Goal: Transaction & Acquisition: Purchase product/service

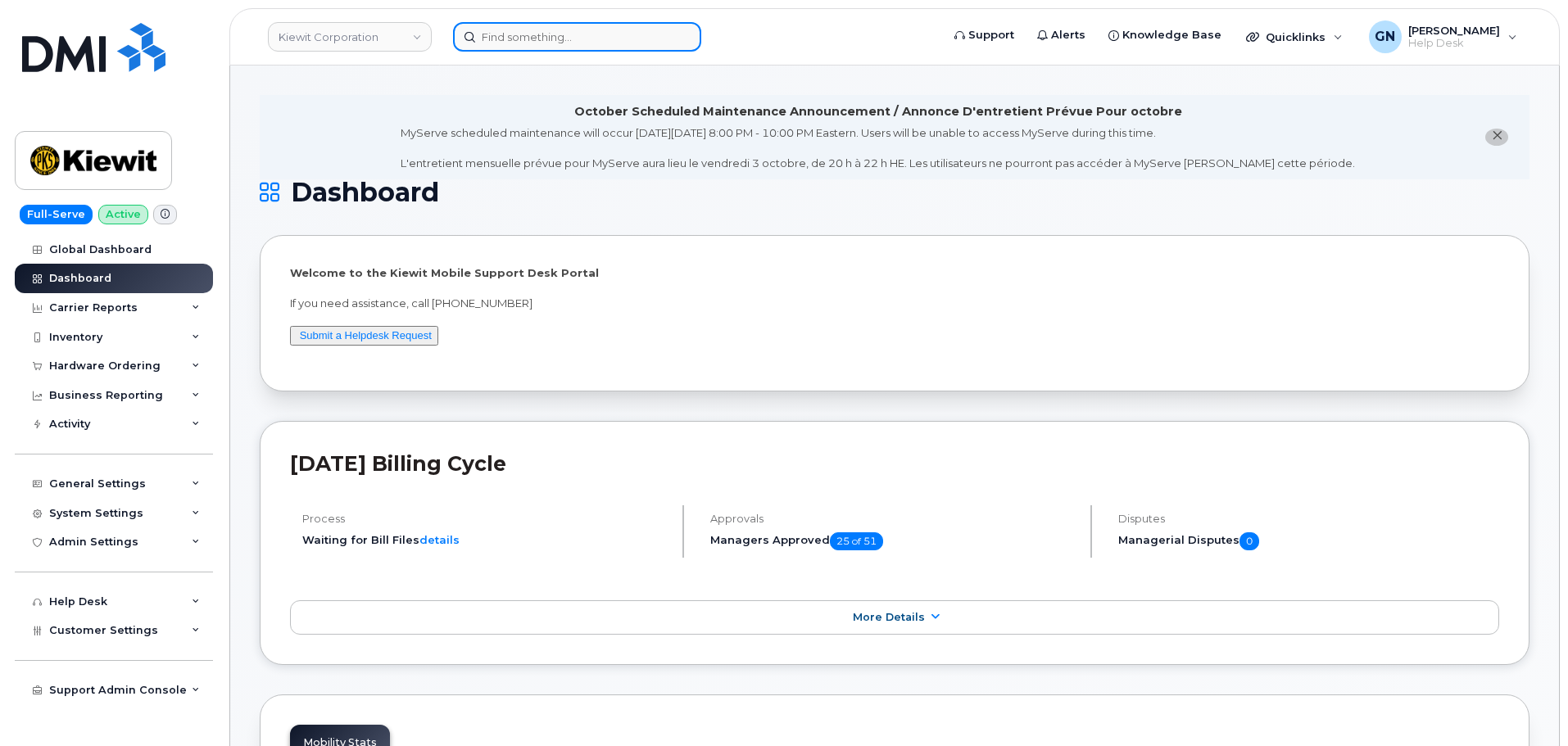
click at [540, 48] on input at bounding box center [577, 37] width 248 height 30
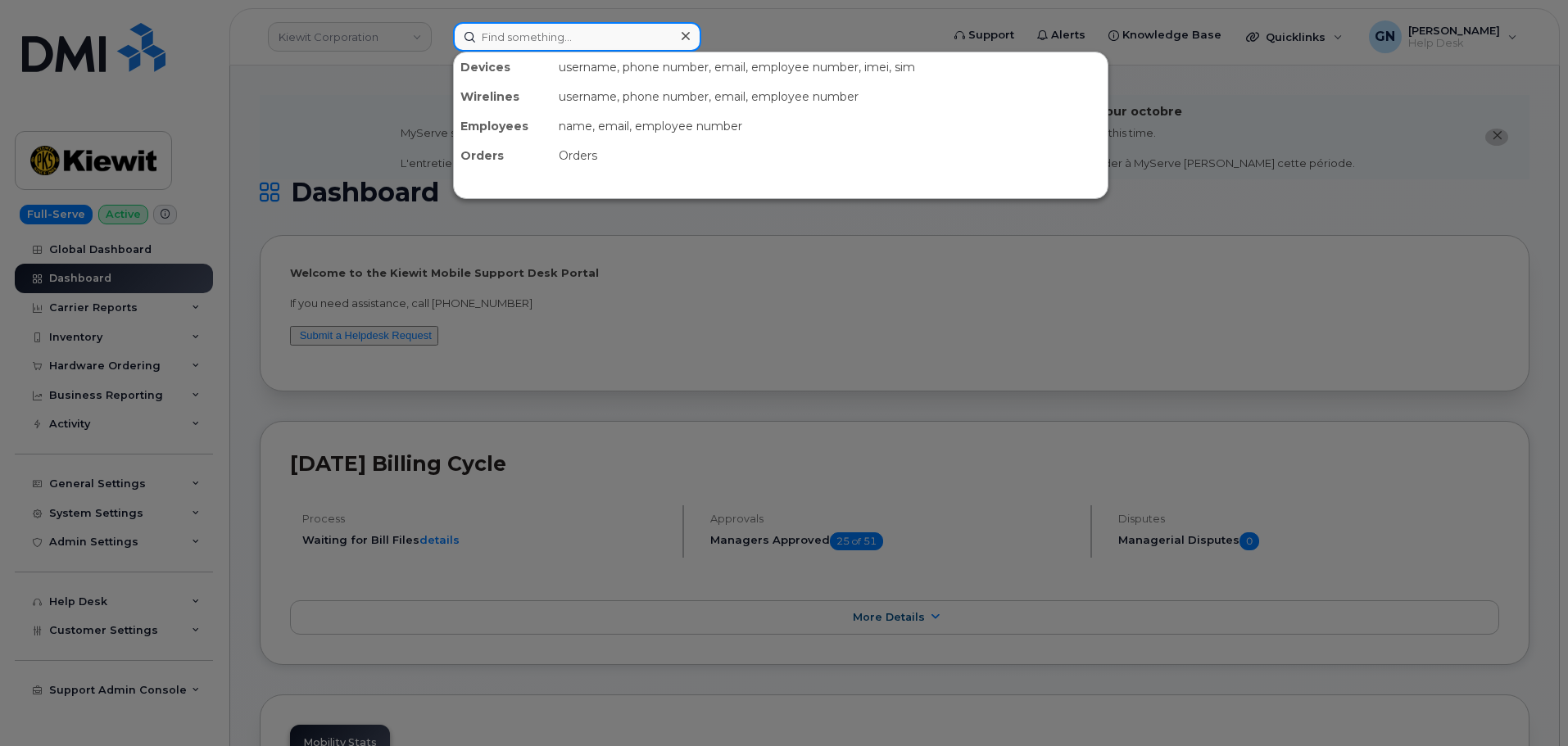
paste input "3307601485"
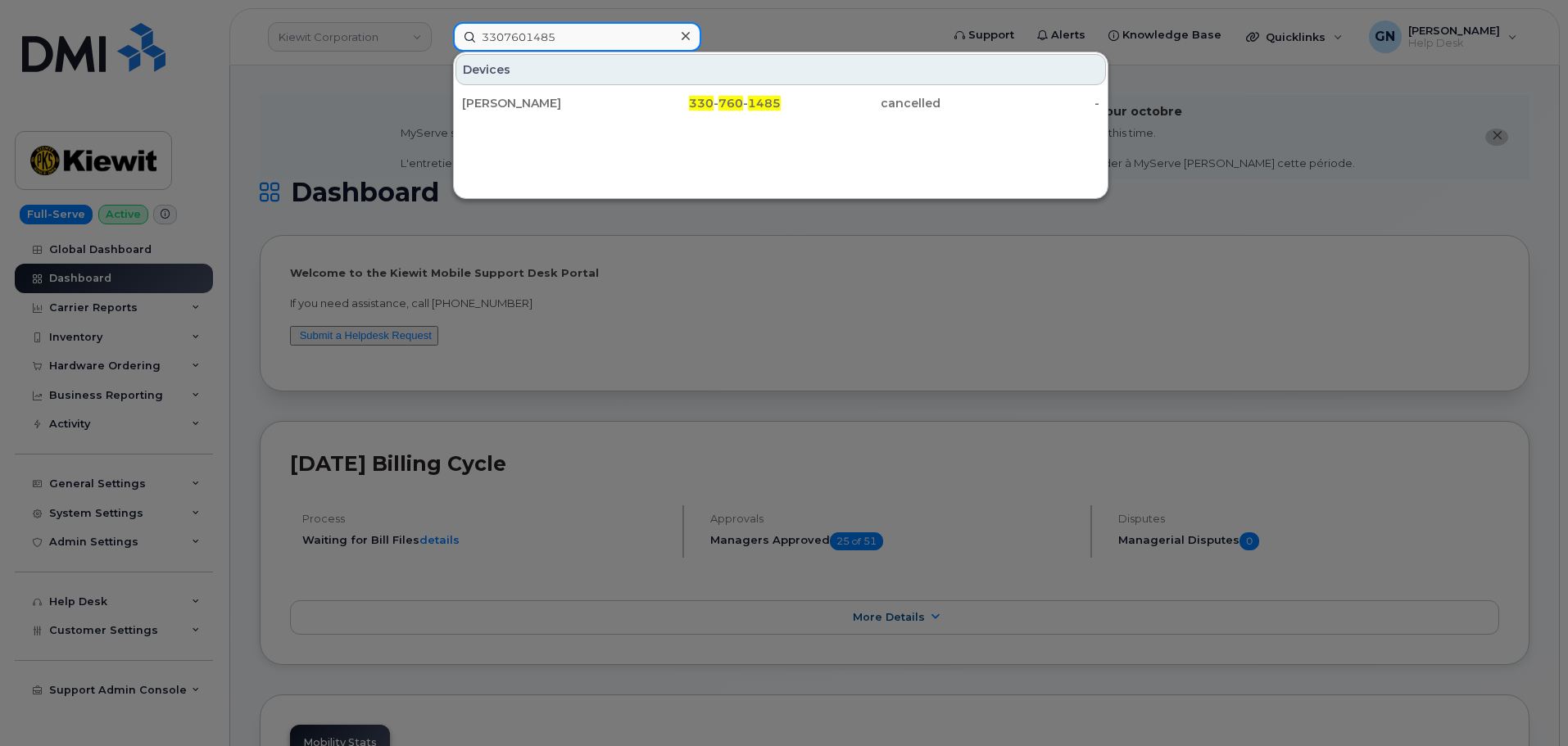
type input "3307601485"
click at [643, 103] on div "330 - 760 - 1485" at bounding box center [701, 104] width 160 height 17
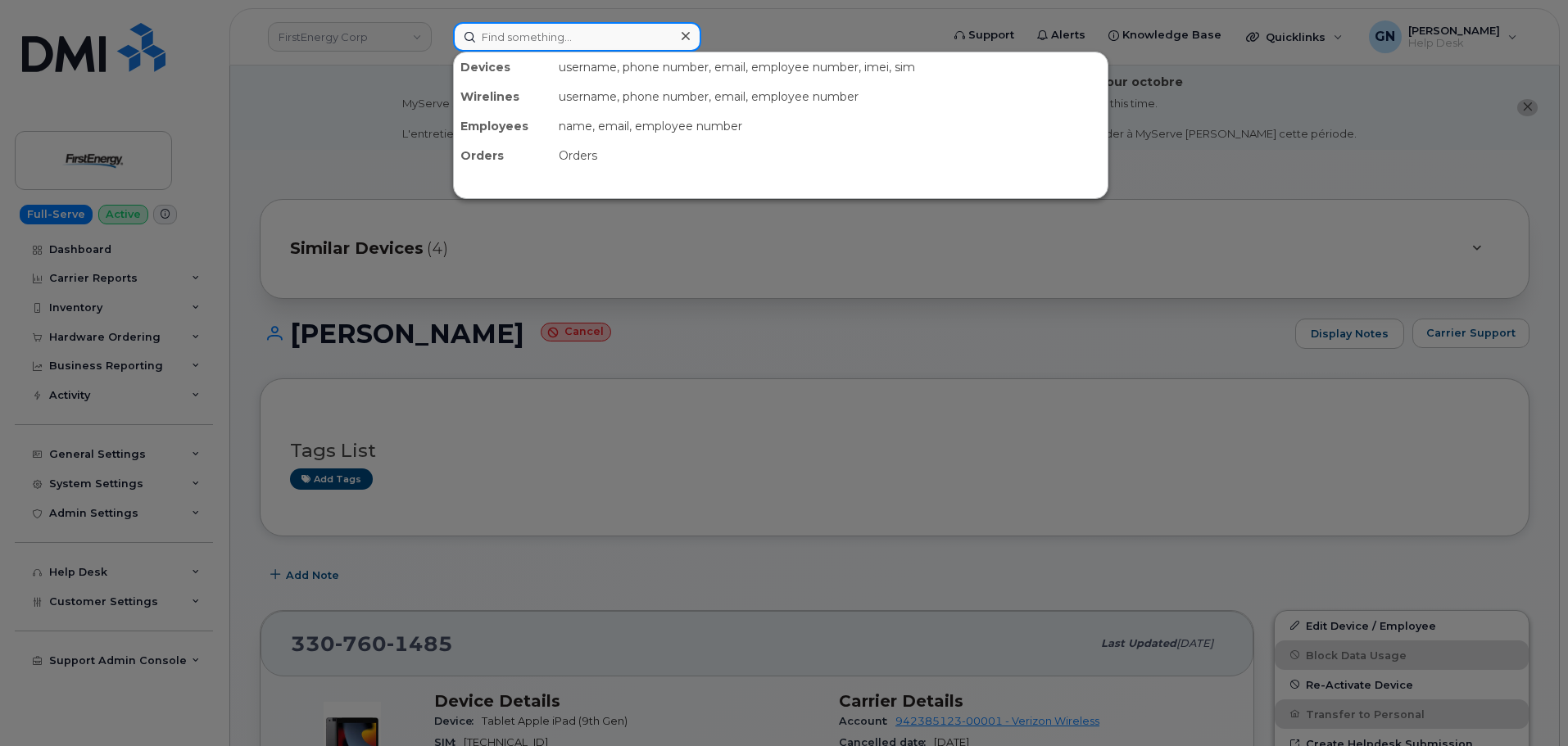
click at [507, 45] on input at bounding box center [577, 37] width 248 height 30
paste input "3308039285"
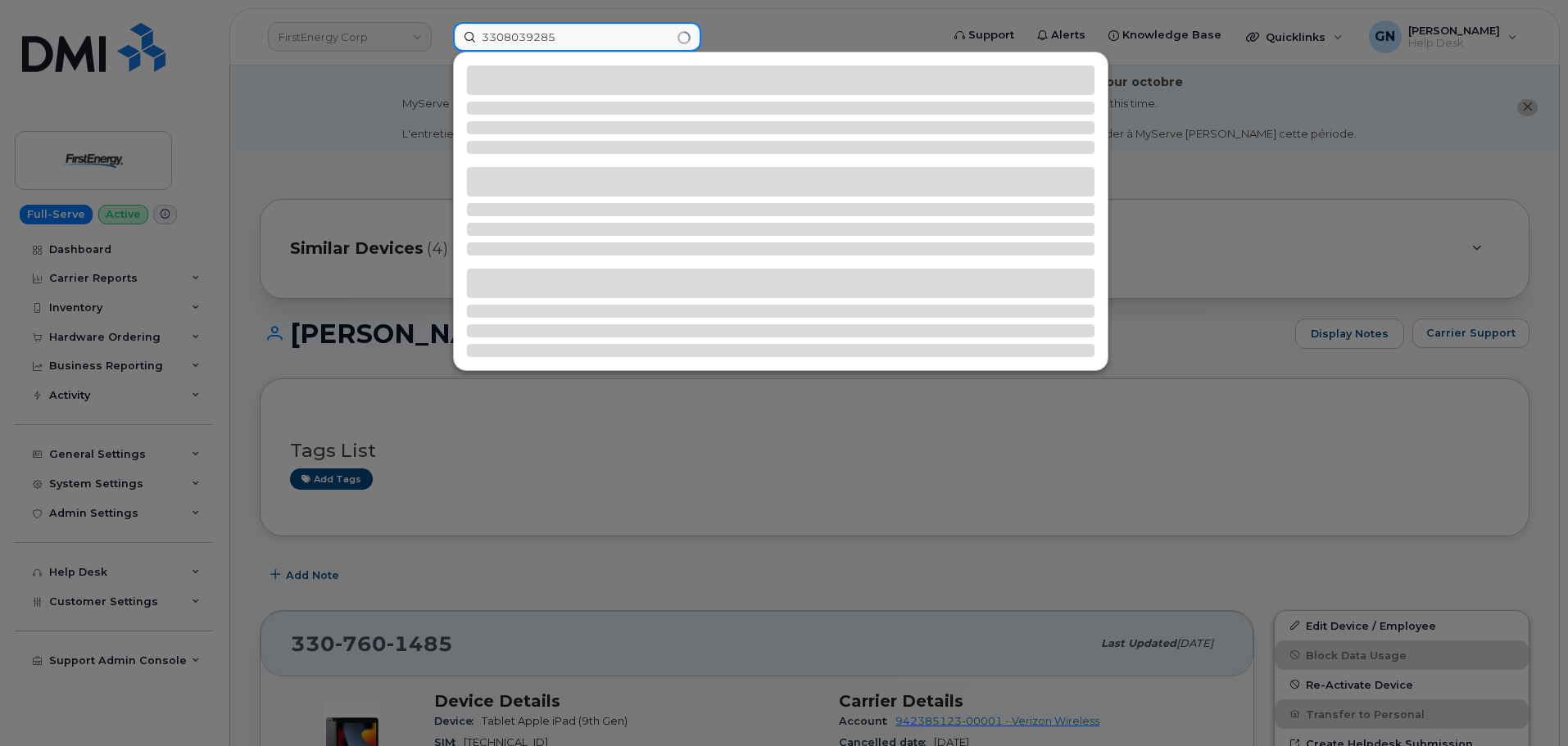
type input "3308039285"
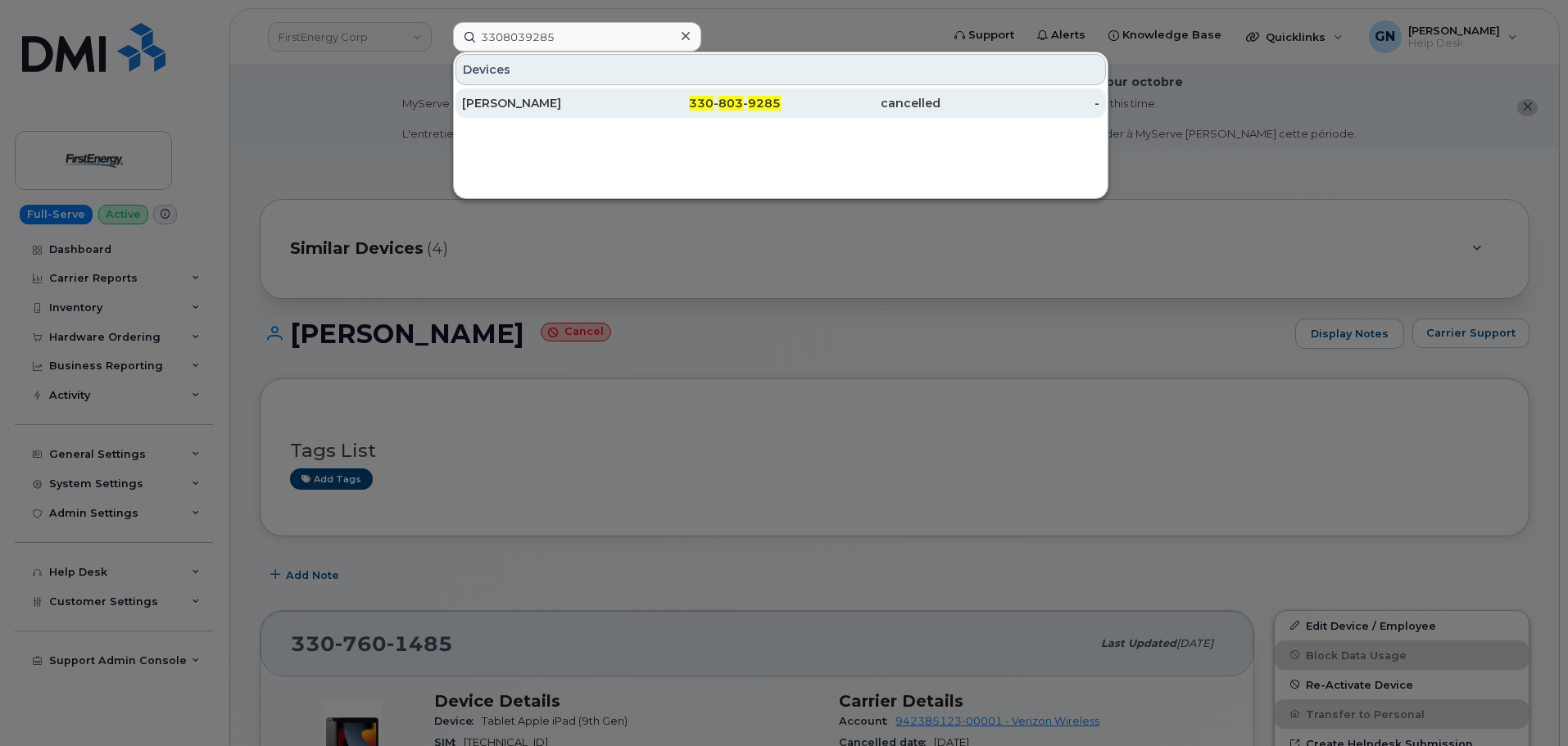
click at [594, 104] on div "RYAN G CLEGG" at bounding box center [541, 104] width 160 height 17
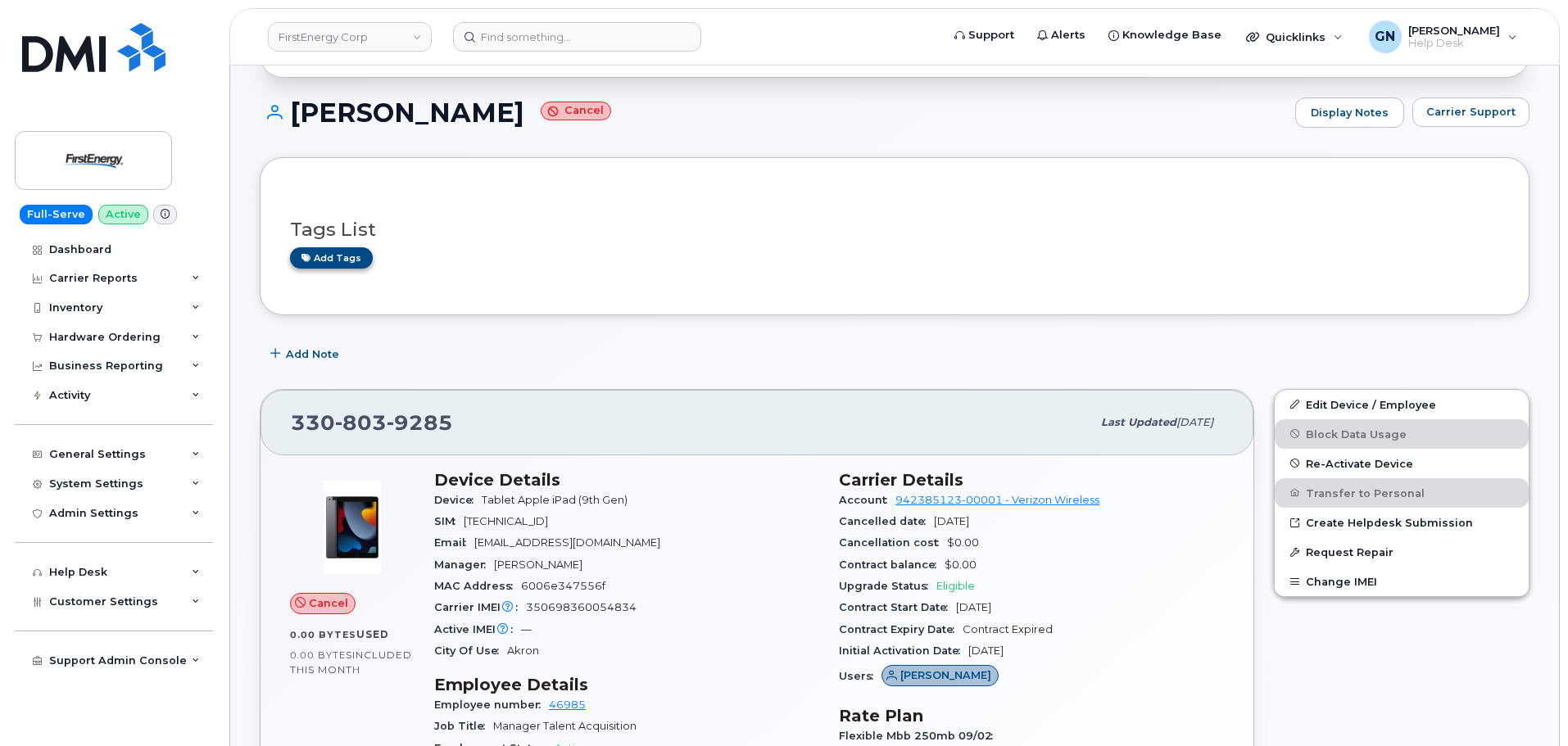
scroll to position [209, 0]
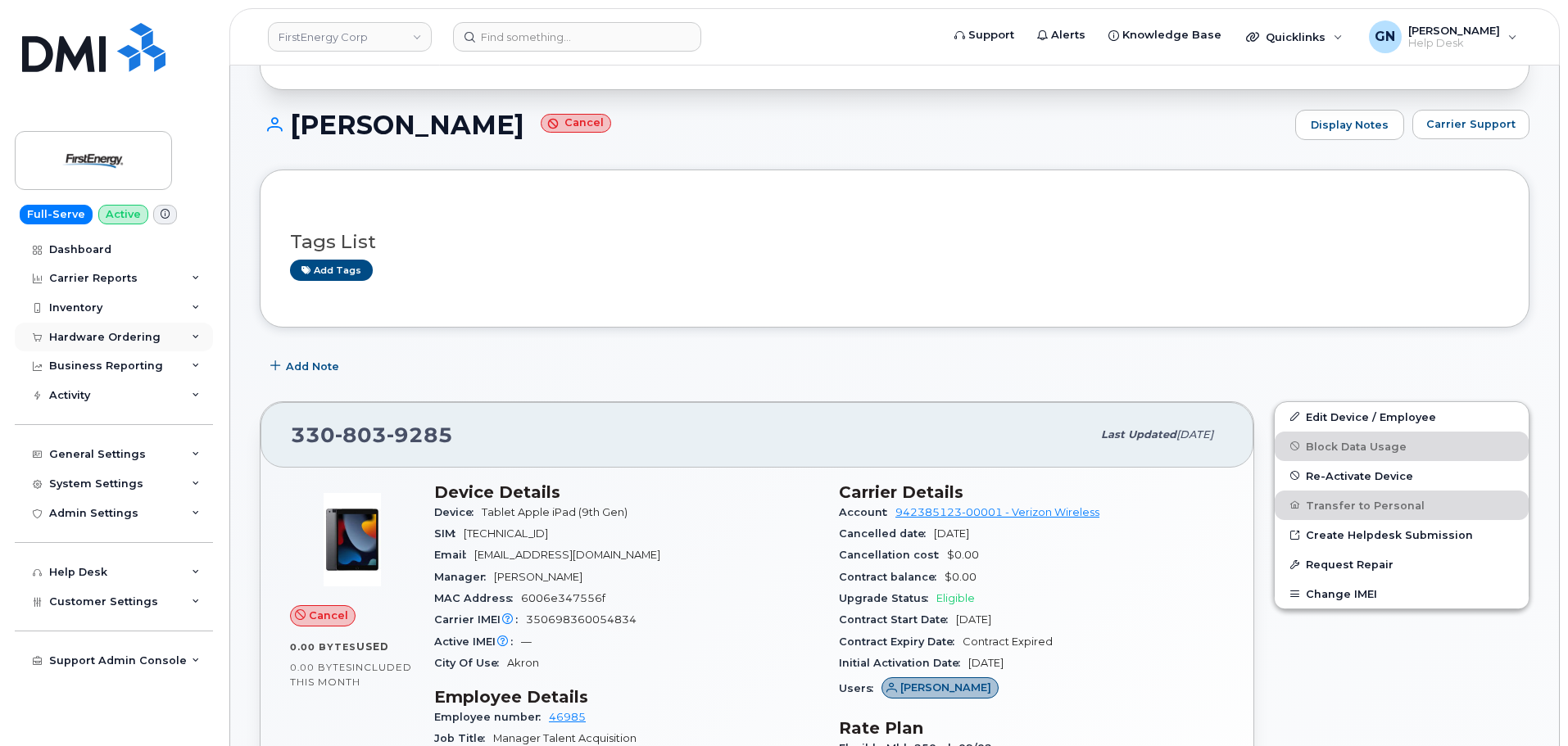
click at [128, 342] on div "Hardware Ordering" at bounding box center [104, 337] width 111 height 13
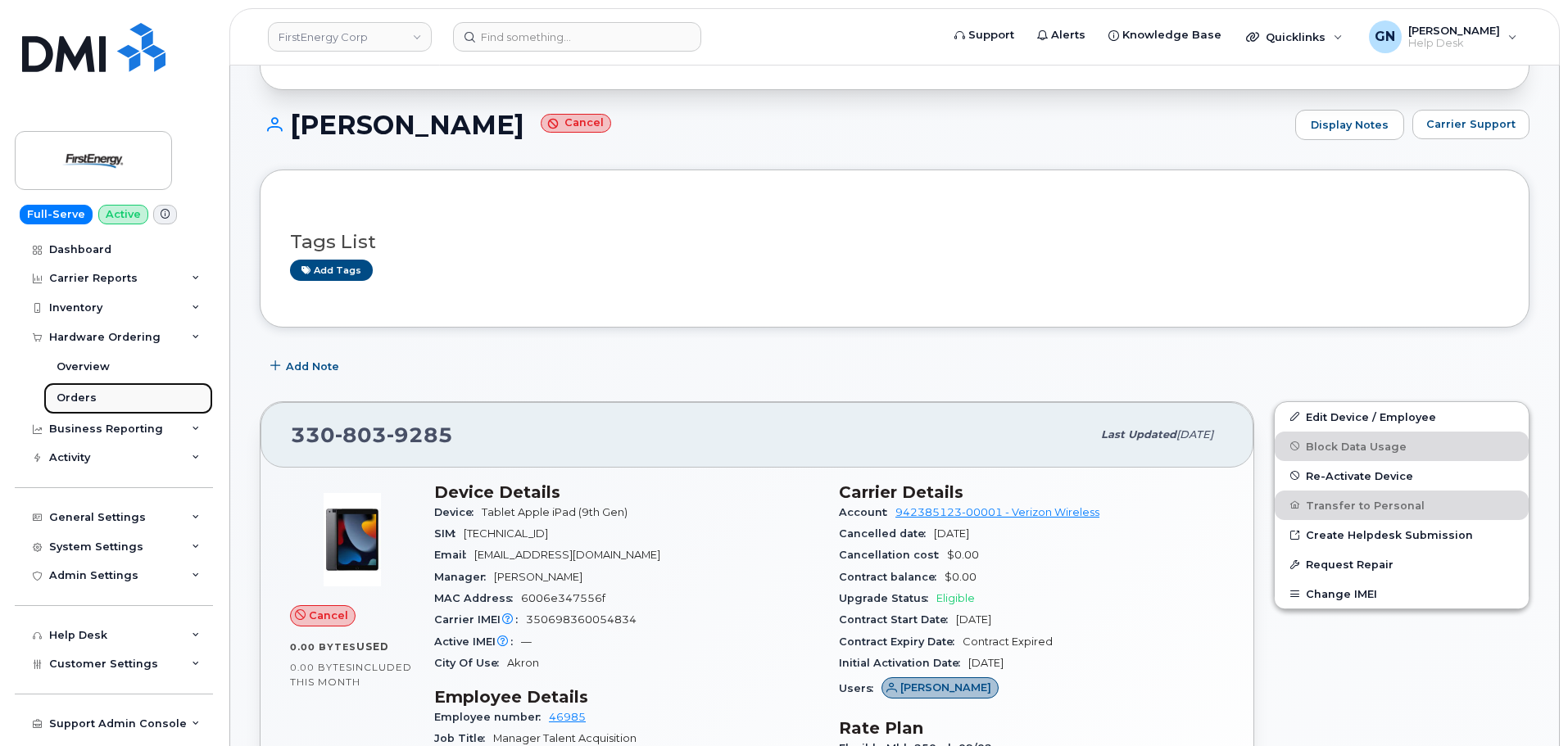
click at [126, 393] on link "Orders" at bounding box center [128, 399] width 170 height 31
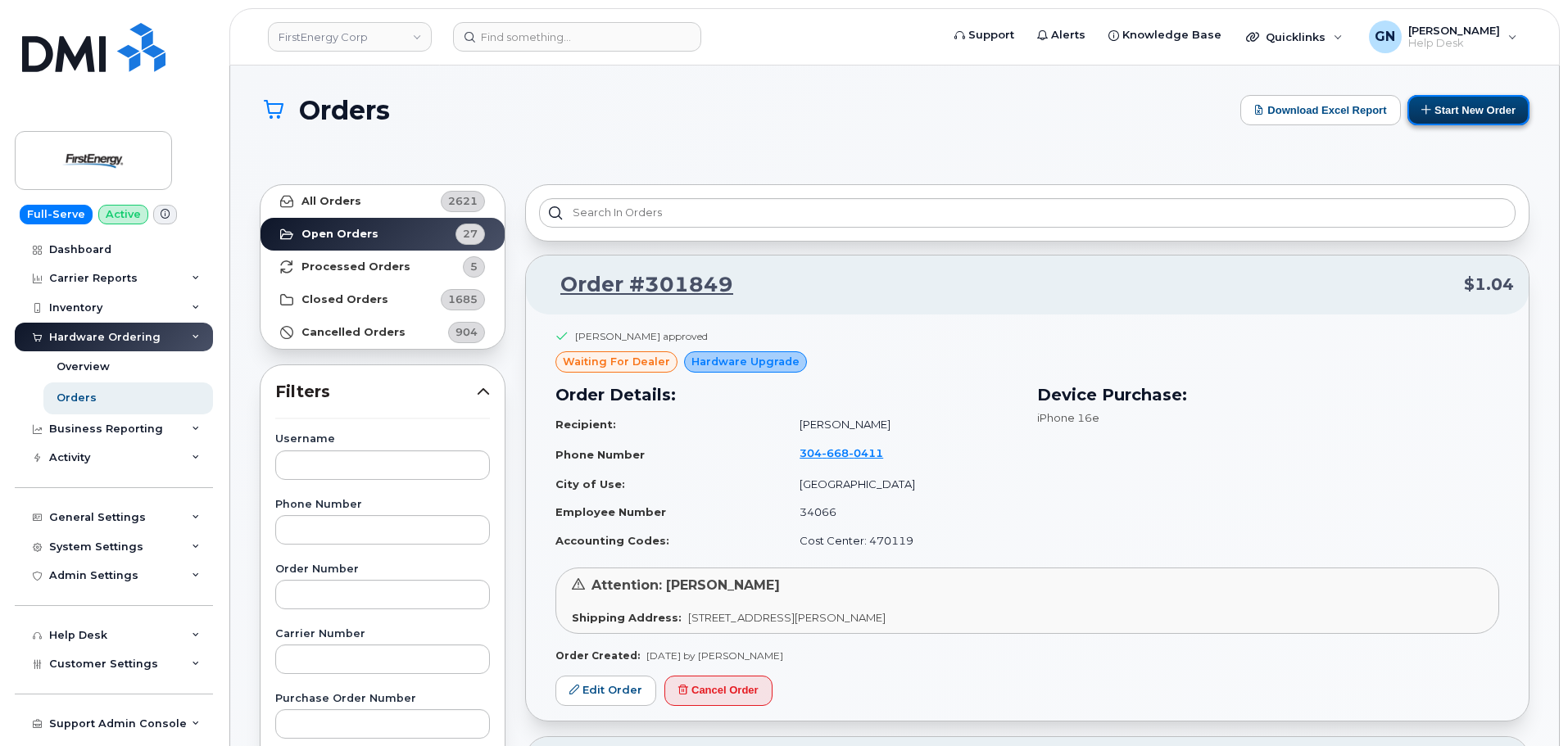
click at [1448, 109] on button "Start New Order" at bounding box center [1468, 110] width 122 height 31
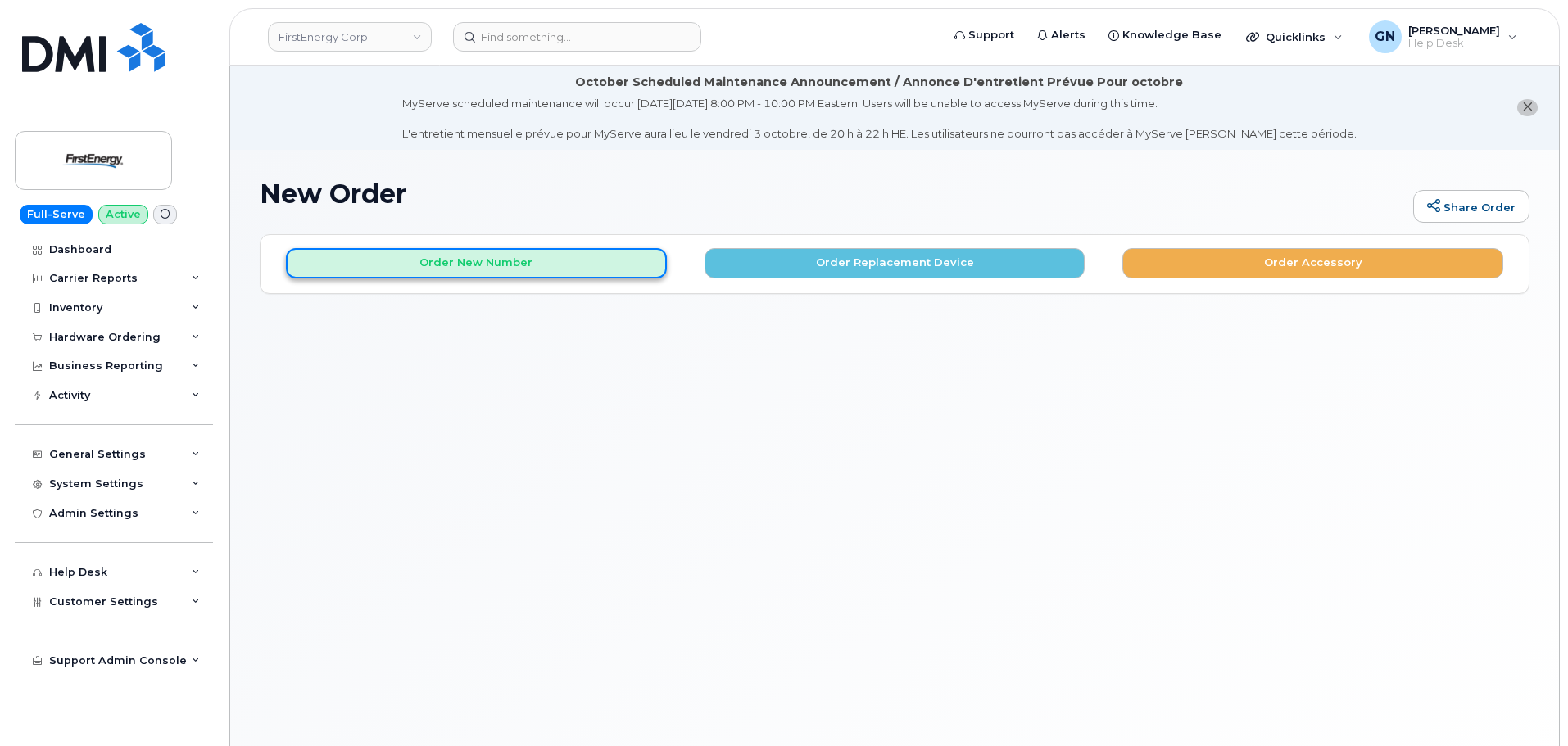
click at [536, 269] on button "Order New Number" at bounding box center [477, 263] width 381 height 31
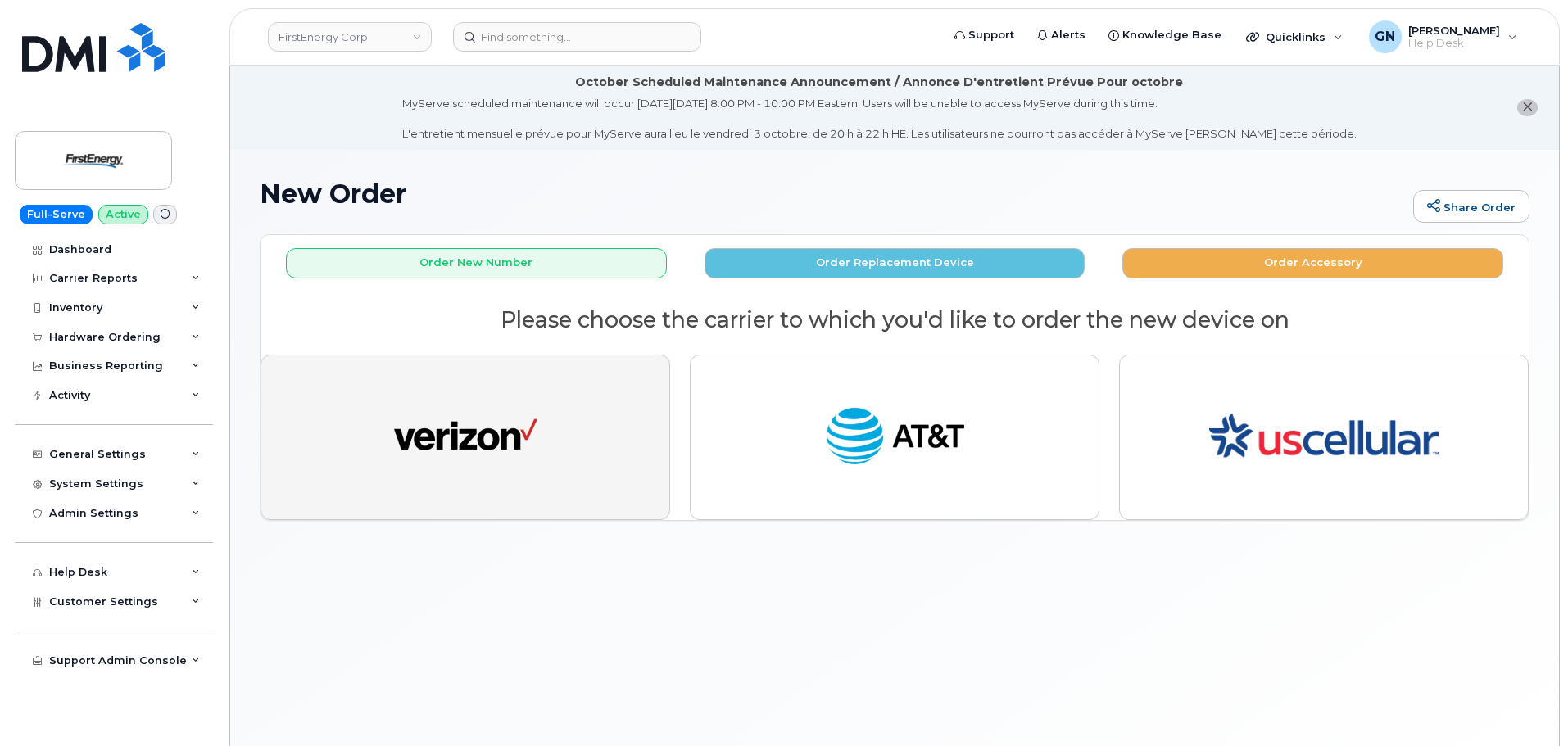
click at [573, 418] on button "button" at bounding box center [465, 438] width 409 height 166
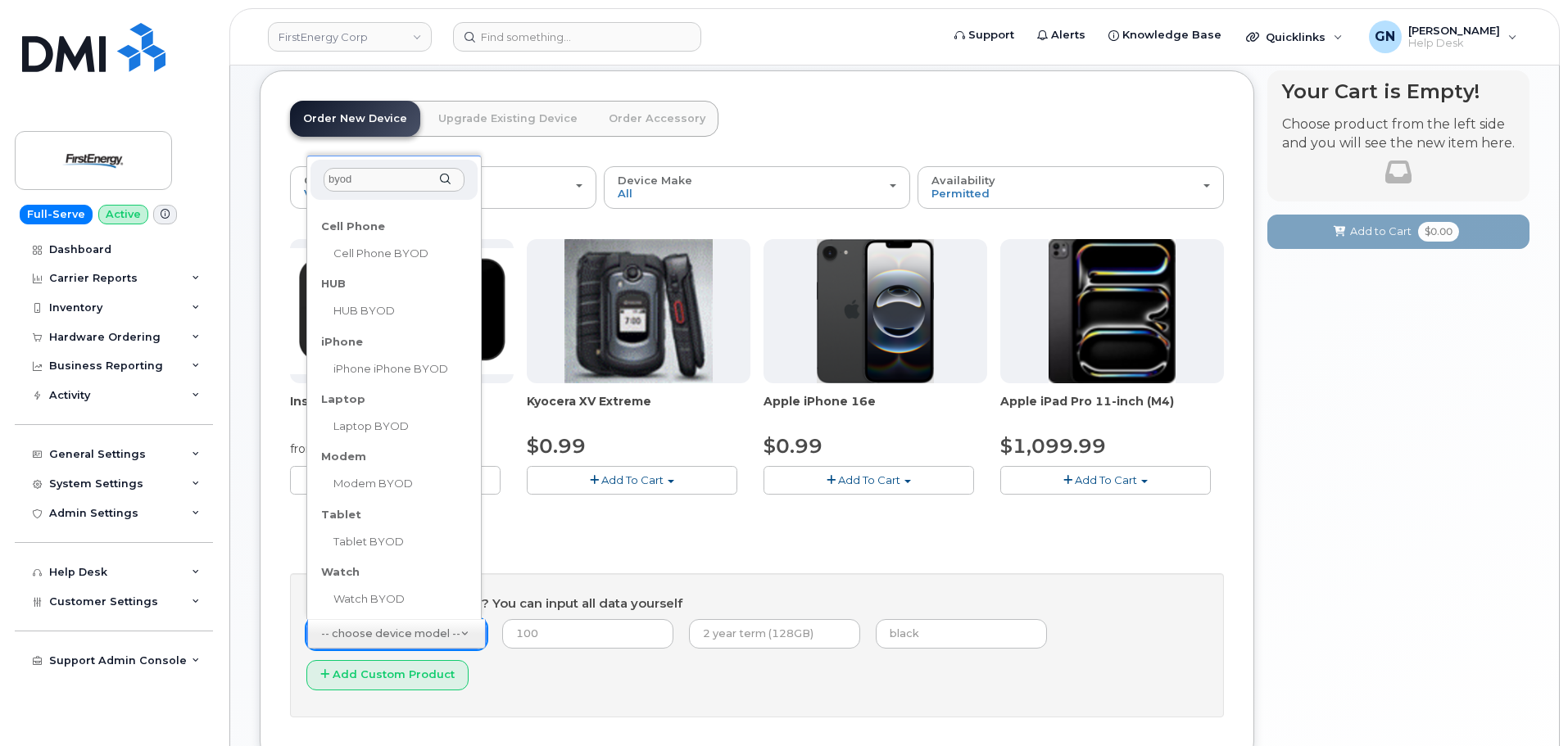
scroll to position [167, 0]
type input "byod"
select select "2487"
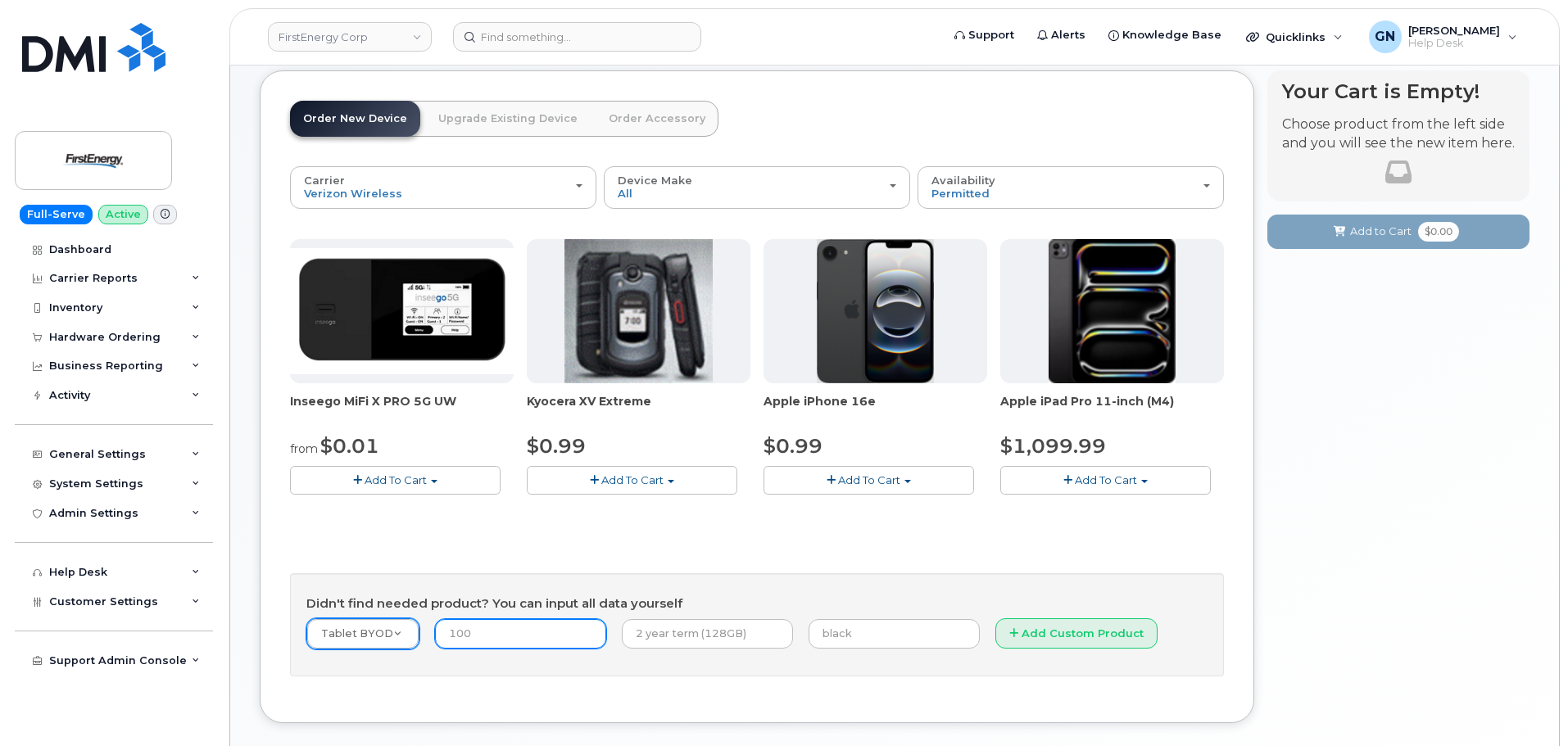
click at [525, 631] on input "number" at bounding box center [520, 634] width 172 height 30
type input "0"
click at [661, 634] on input "text" at bounding box center [707, 634] width 172 height 30
type input "2 year term"
click at [830, 637] on input "text" at bounding box center [893, 634] width 172 height 30
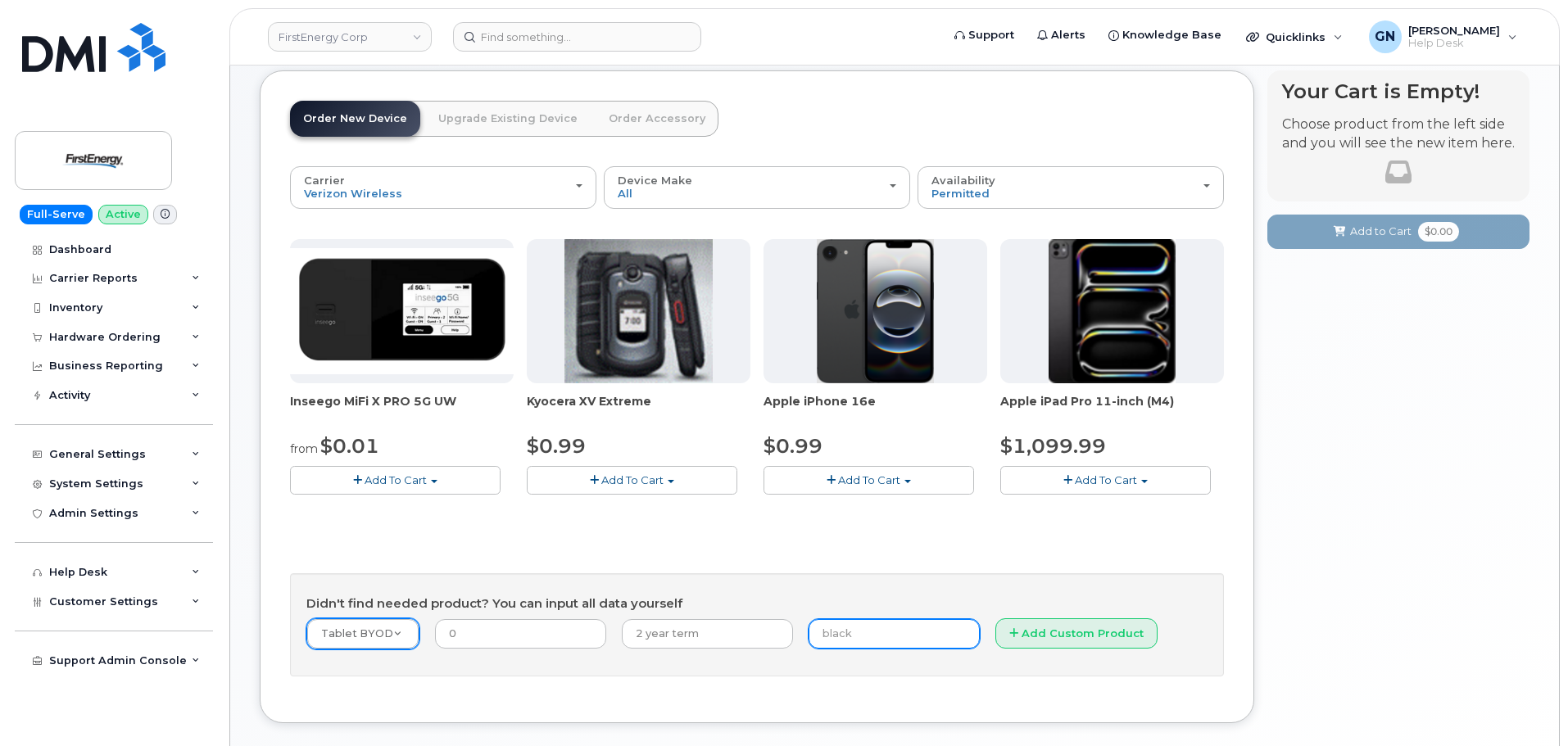
type input "black"
click at [995, 636] on button "Add Custom Product" at bounding box center [1077, 633] width 162 height 31
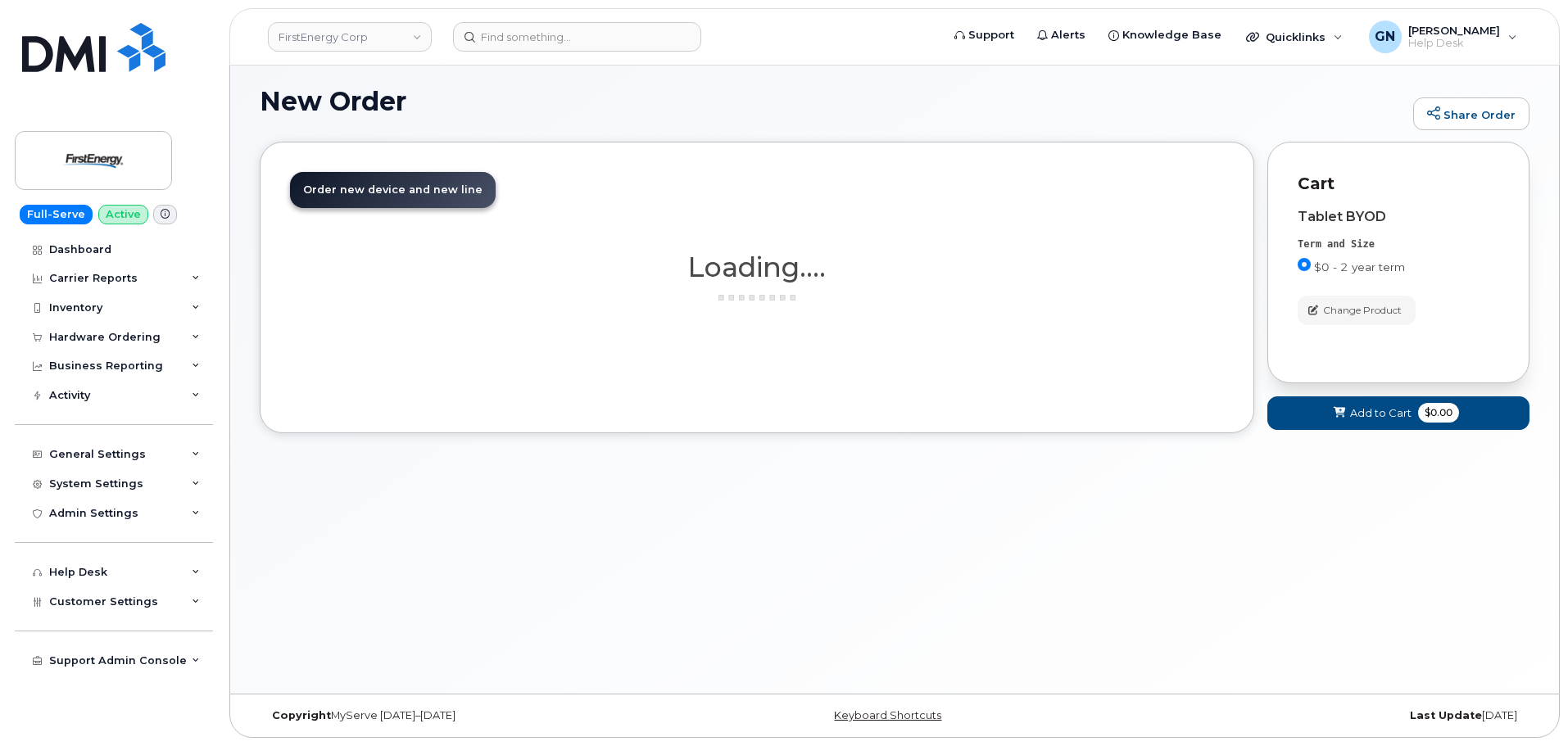
scroll to position [93, 0]
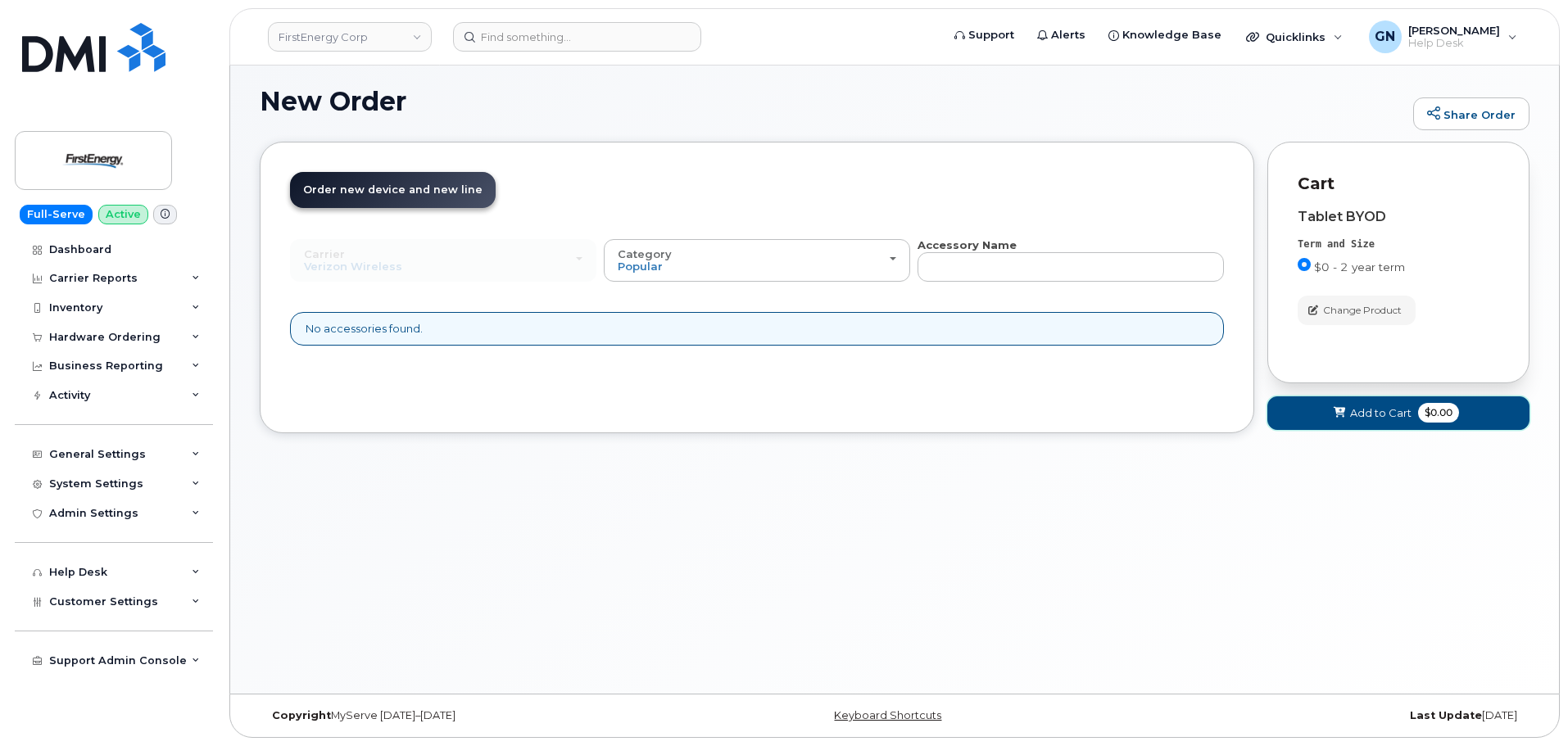
click at [1332, 413] on span at bounding box center [1339, 413] width 16 height 16
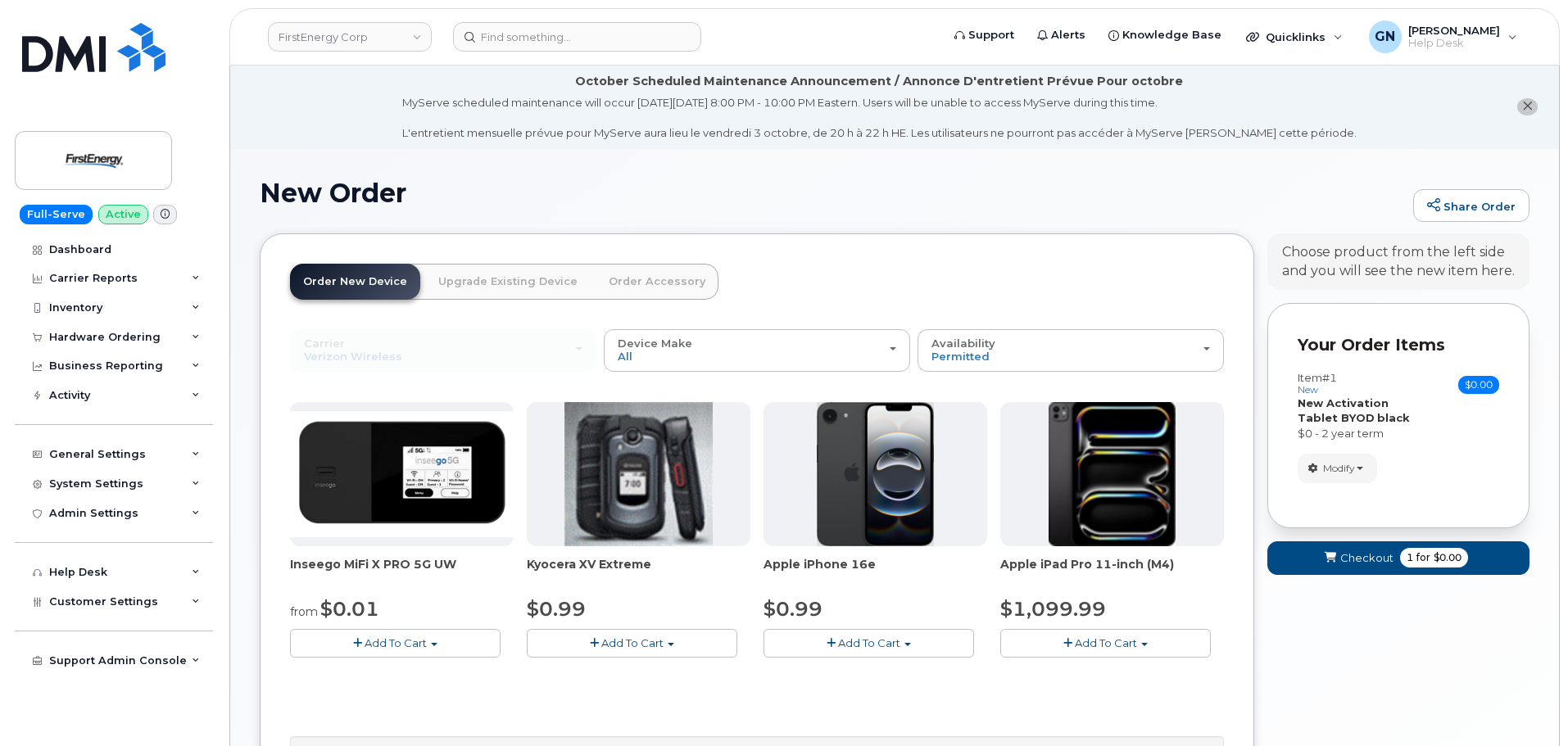
scroll to position [0, 0]
click at [1342, 467] on span "Modify" at bounding box center [1338, 469] width 32 height 15
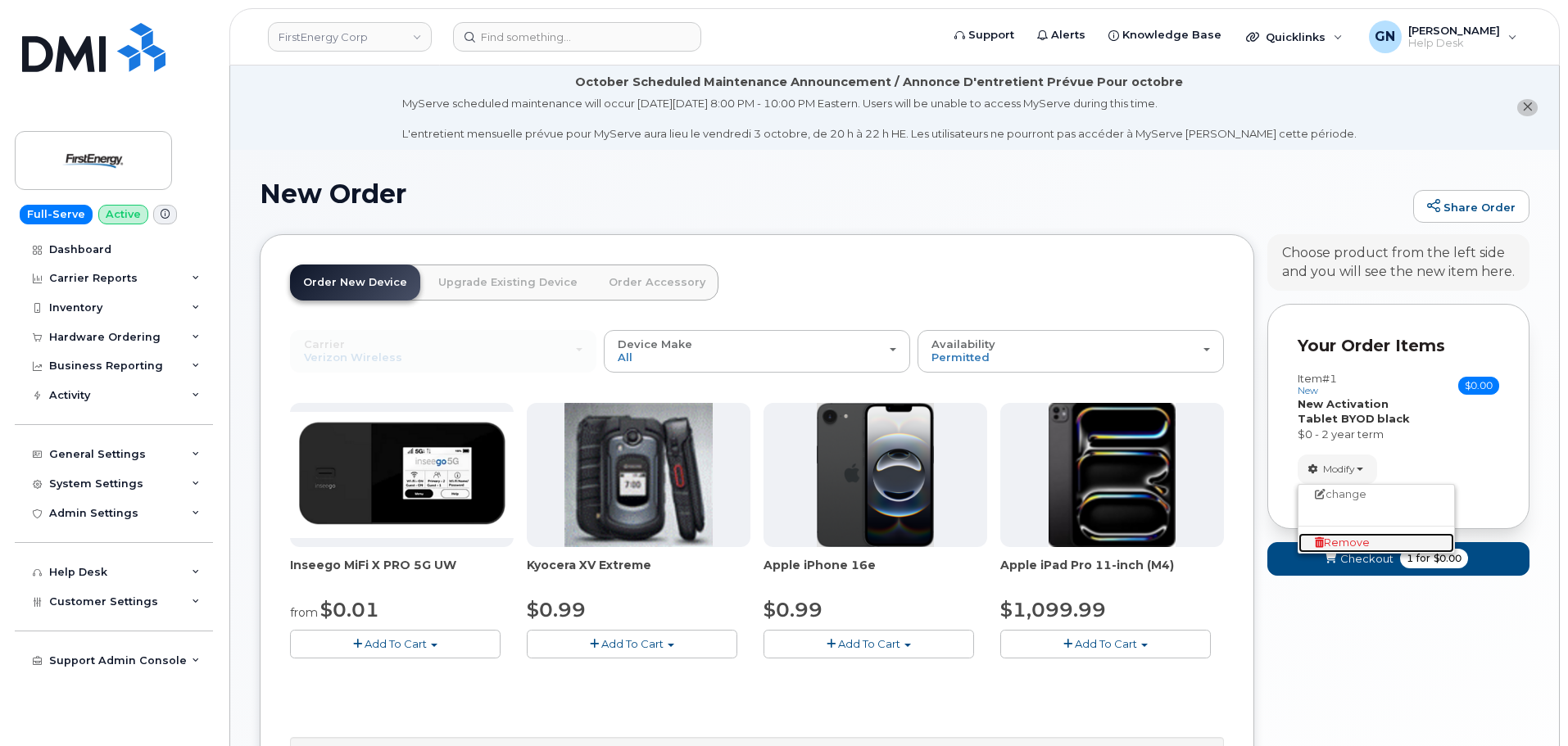
click at [1343, 546] on span "Remove" at bounding box center [1342, 542] width 55 height 12
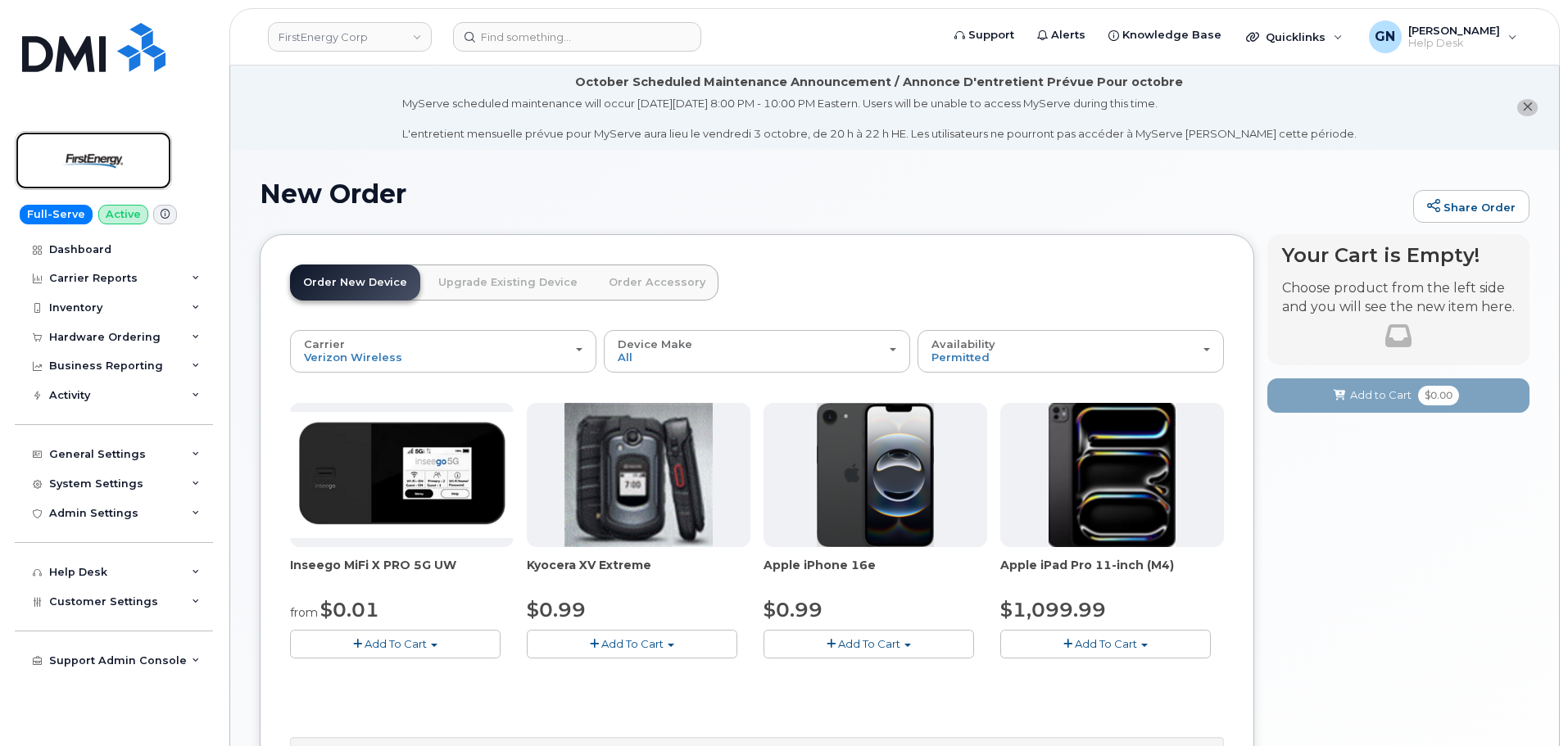
click at [112, 166] on img at bounding box center [94, 160] width 126 height 47
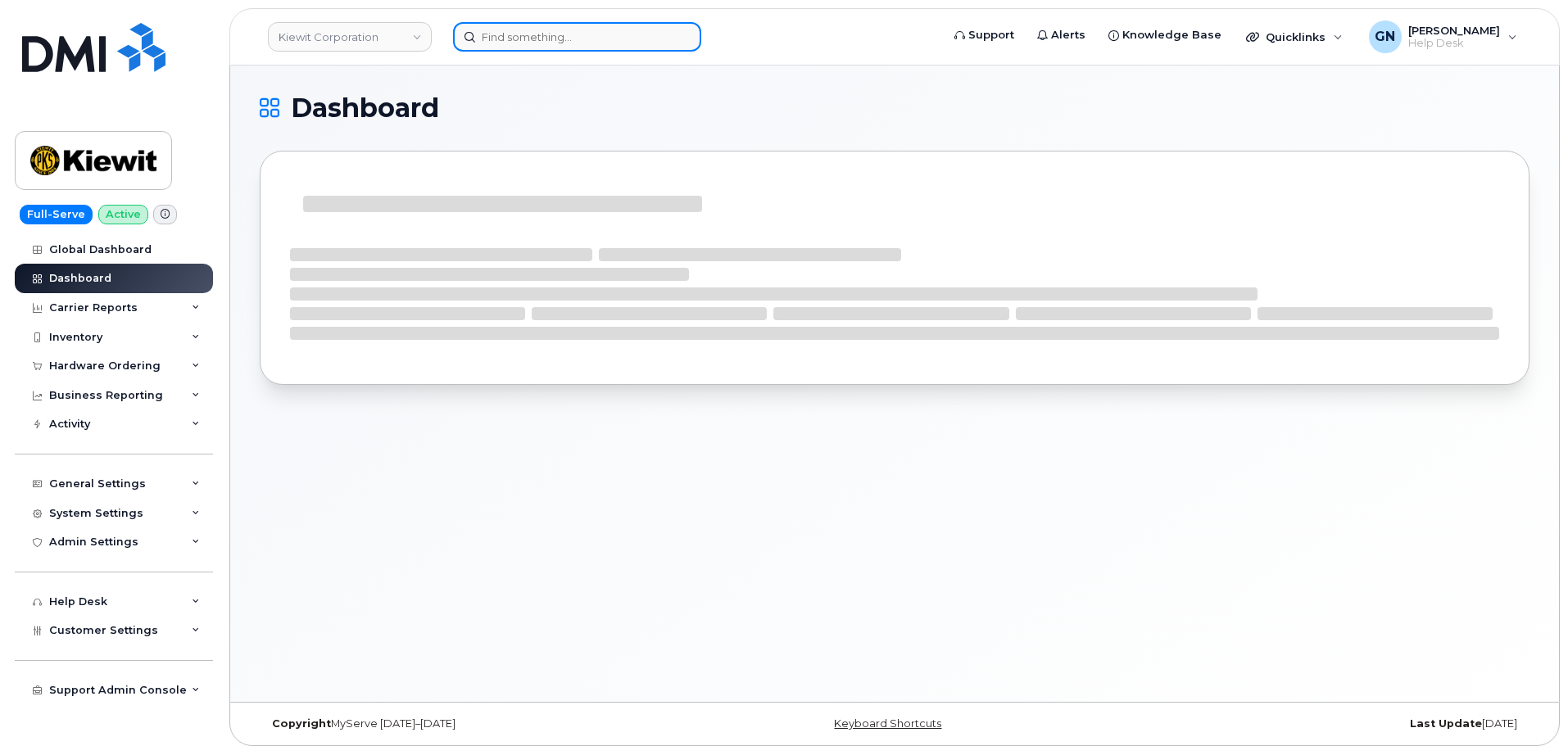
click at [540, 41] on input at bounding box center [577, 37] width 248 height 30
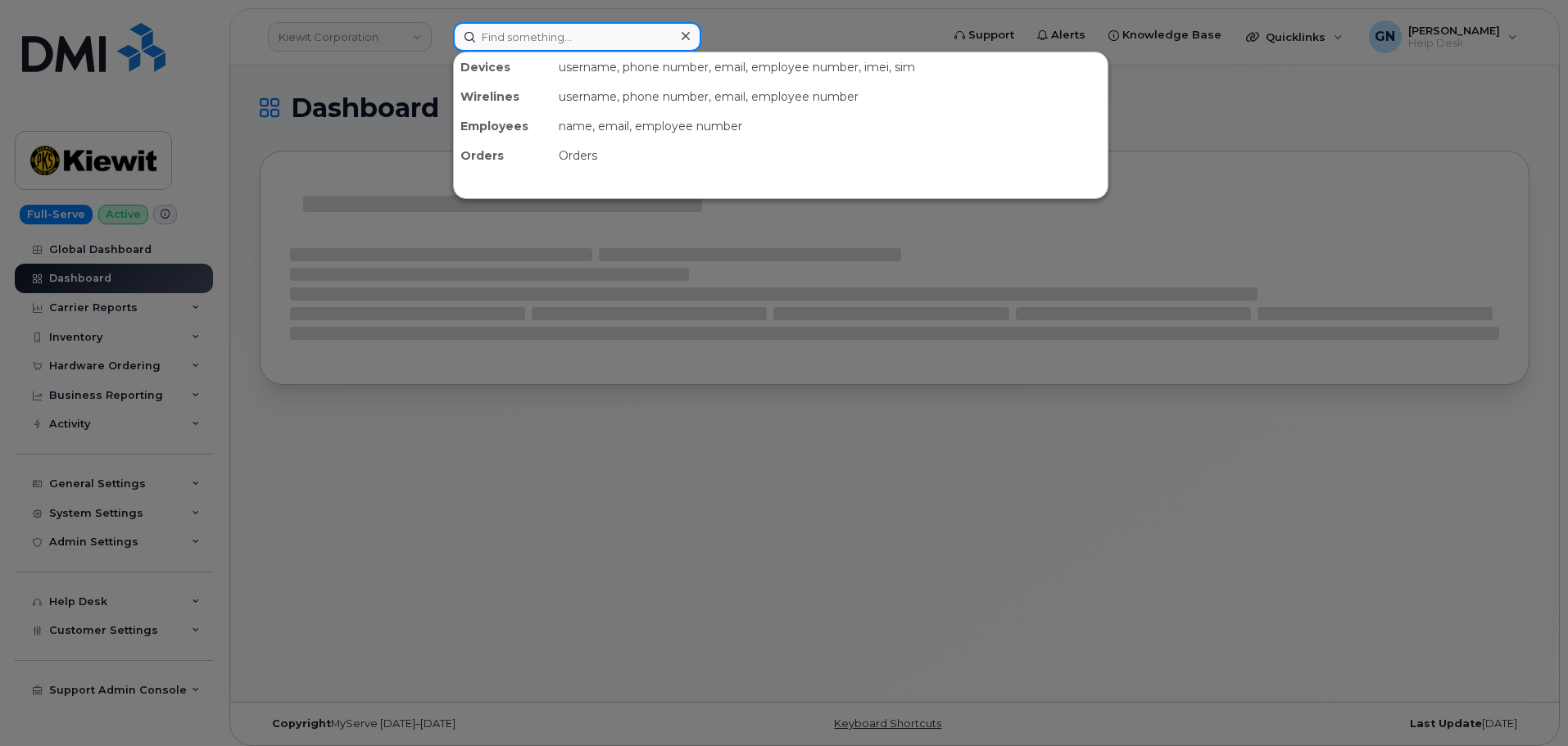
paste input "3308039285"
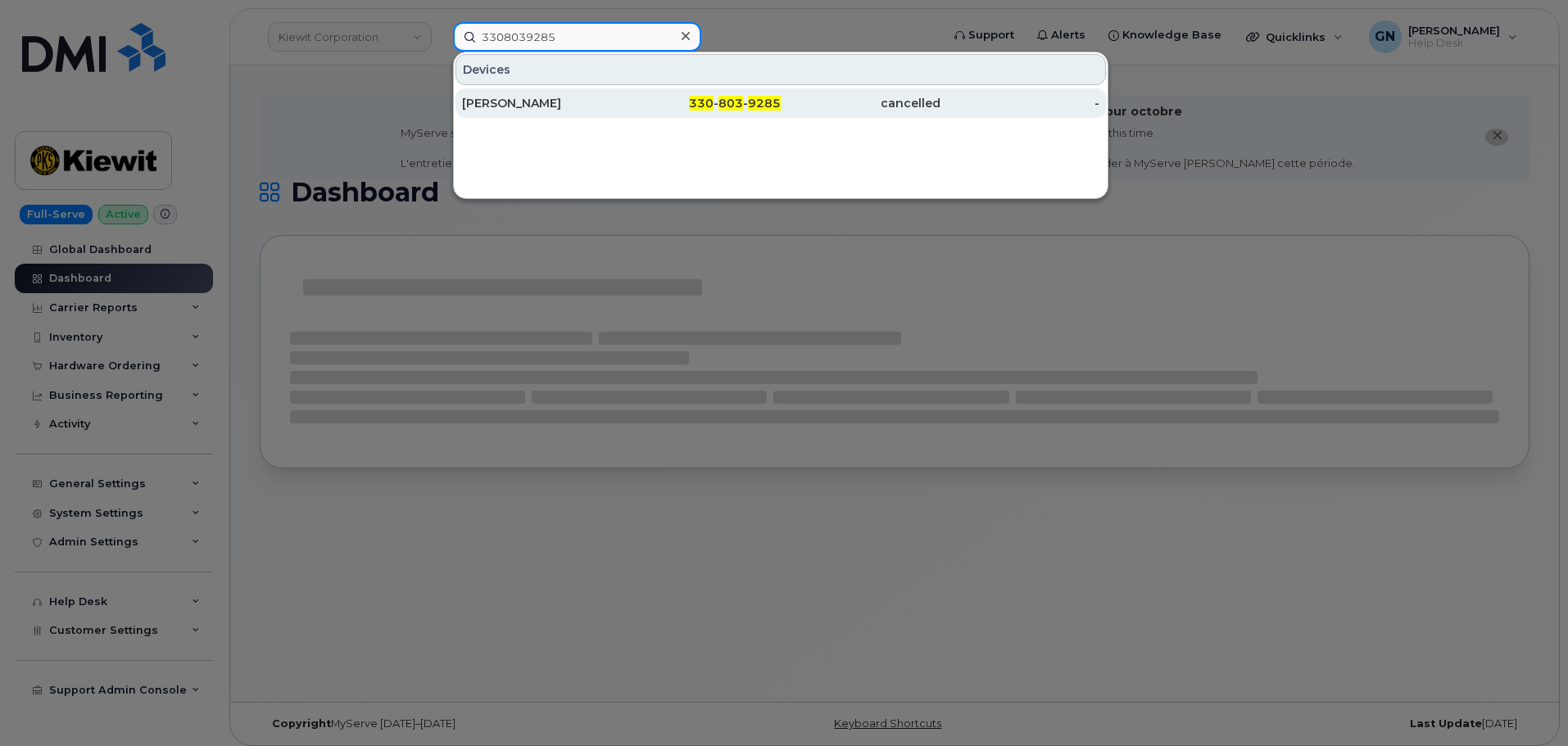
type input "3308039285"
click at [572, 94] on div "RYAN G CLEGG" at bounding box center [541, 104] width 160 height 30
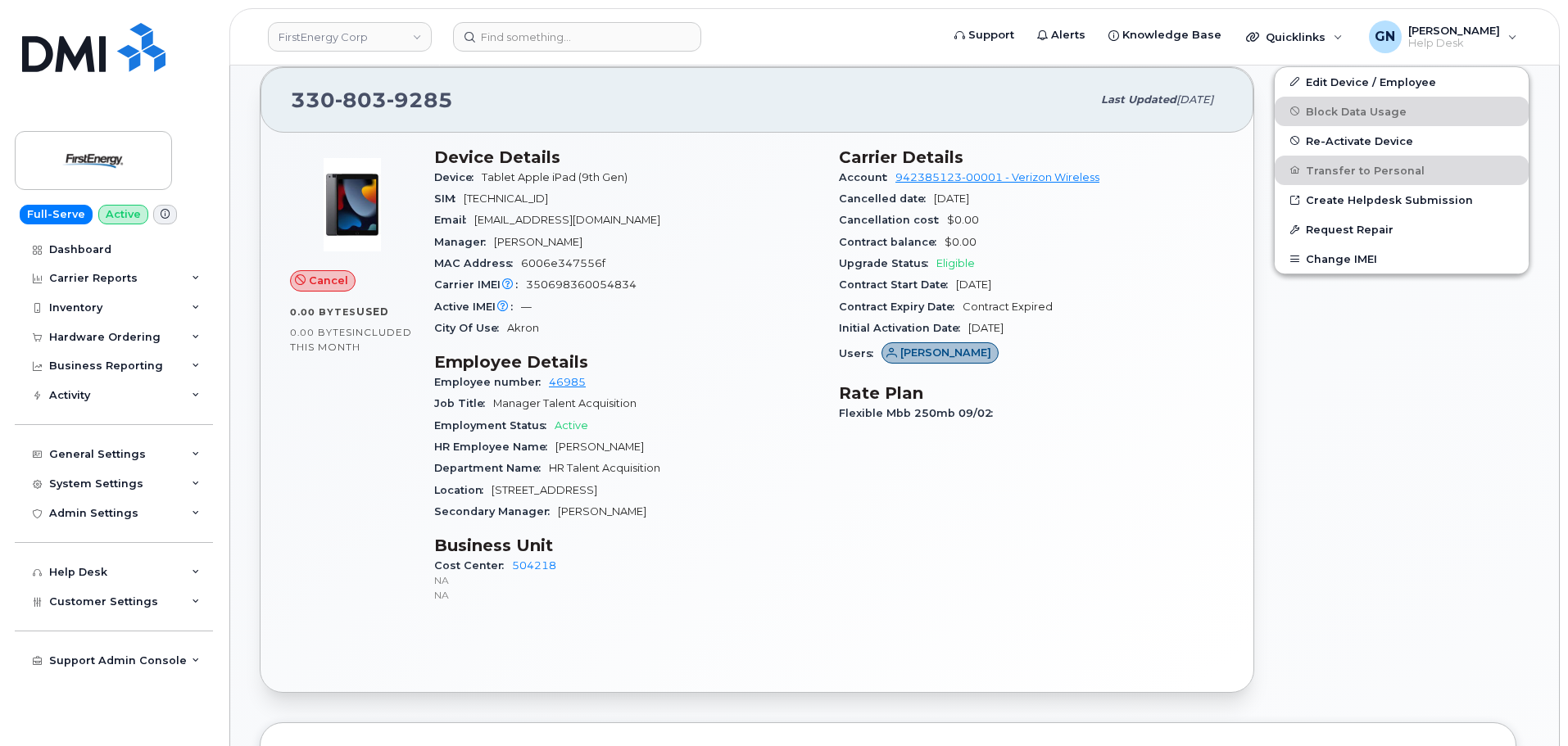
scroll to position [518, 0]
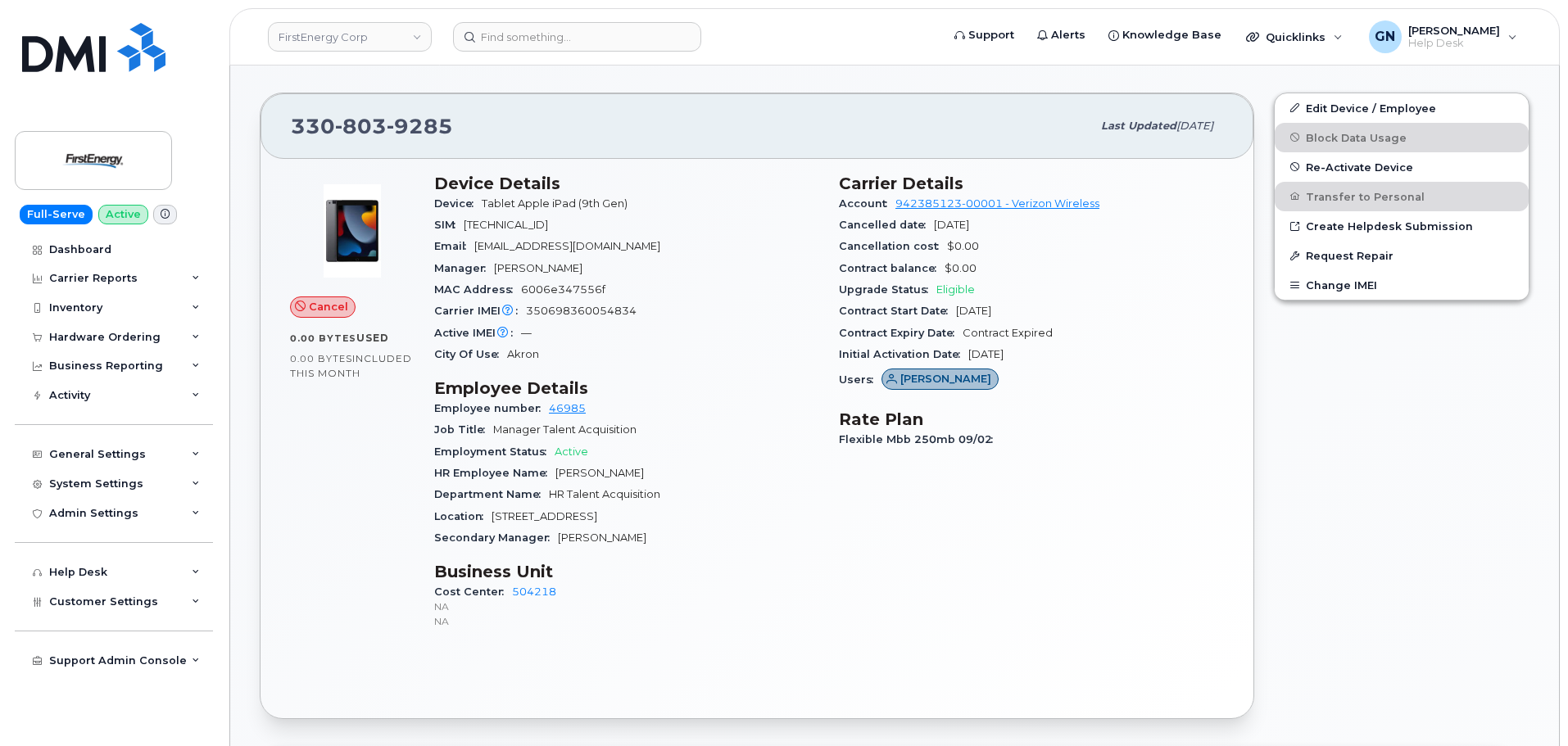
drag, startPoint x: 1009, startPoint y: 225, endPoint x: 841, endPoint y: 229, distance: 168.0
click at [841, 229] on div "Cancelled date [DATE]" at bounding box center [1031, 225] width 385 height 22
copy div "Cancelled date [DATE]"
